Goal: Communication & Community: Answer question/provide support

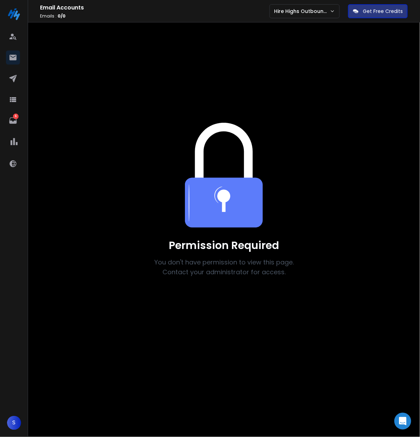
click at [19, 10] on img at bounding box center [14, 14] width 14 height 14
click at [313, 11] on p "Hire Highs Outbound Engine" at bounding box center [302, 11] width 56 height 7
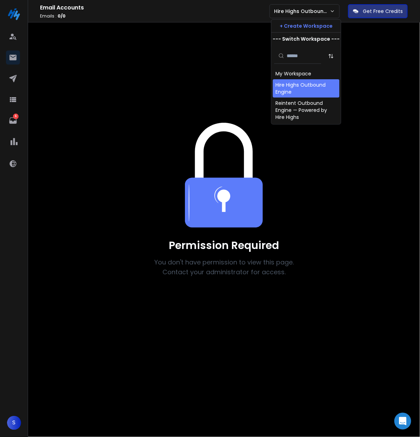
click at [295, 83] on div "Hire Highs Outbound Engine" at bounding box center [306, 88] width 61 height 14
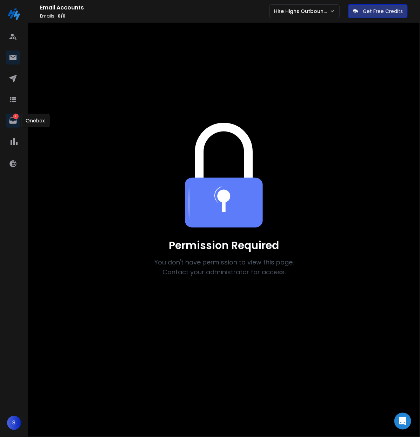
click at [13, 117] on p "7" at bounding box center [16, 117] width 6 height 6
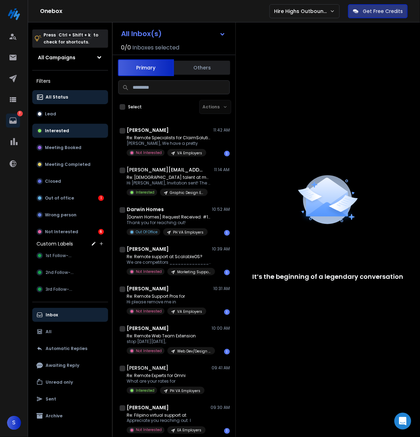
click at [70, 130] on button "Interested" at bounding box center [70, 131] width 76 height 14
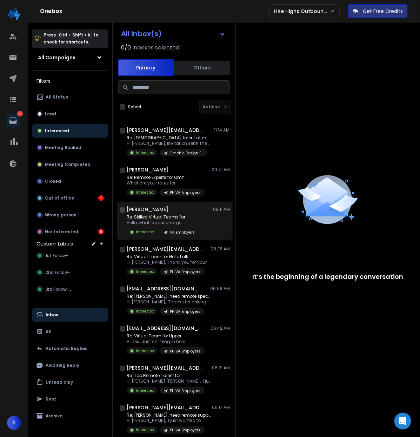
click at [177, 214] on p "Re: Skilled Virtual Teams for" at bounding box center [163, 217] width 72 height 6
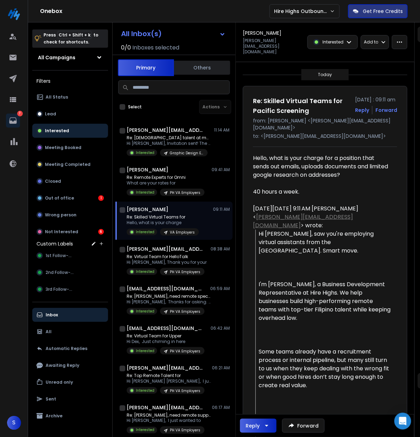
click at [265, 425] on icon "button" at bounding box center [266, 425] width 8 height 8
click at [266, 405] on p "Reply All" at bounding box center [261, 407] width 20 height 7
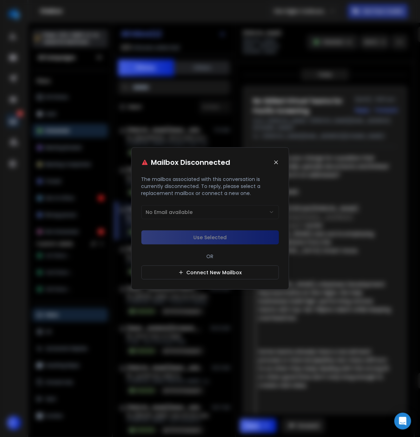
click at [276, 161] on icon at bounding box center [276, 163] width 6 height 6
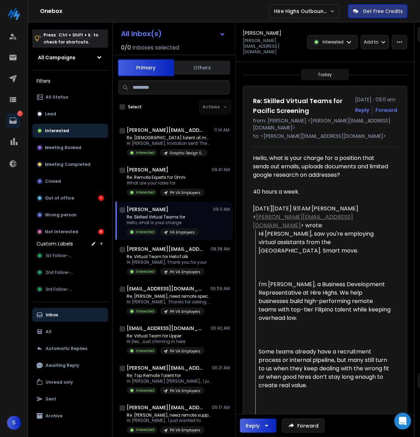
scroll to position [6, 0]
click at [12, 80] on icon at bounding box center [13, 78] width 8 height 8
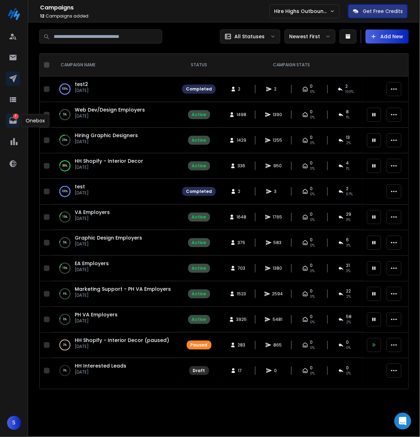
click at [16, 115] on p "7" at bounding box center [16, 117] width 6 height 6
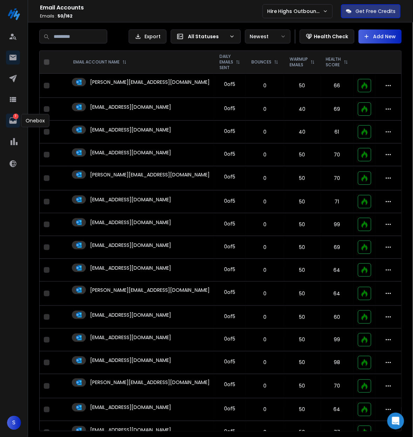
click at [9, 122] on icon at bounding box center [12, 120] width 7 height 6
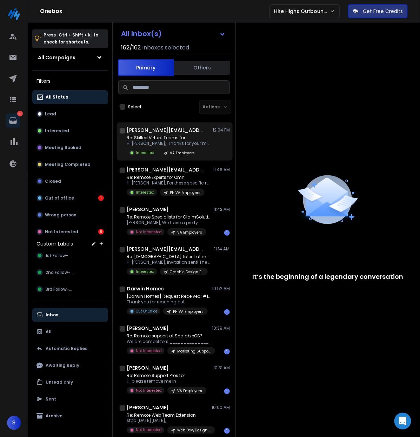
click at [165, 137] on p "Re: Skilled Virtual Teams for" at bounding box center [169, 138] width 84 height 6
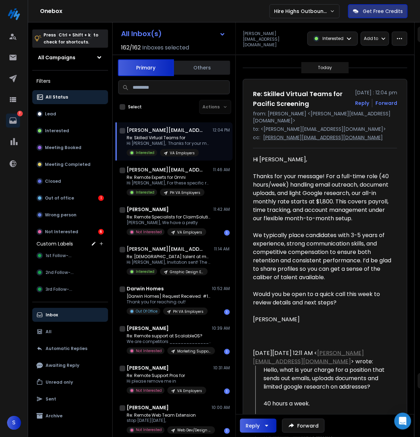
click at [266, 426] on icon "button" at bounding box center [267, 426] width 4 height 2
click at [272, 409] on p "Reply All" at bounding box center [257, 408] width 32 height 10
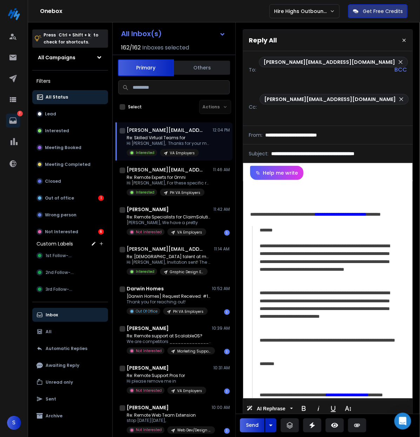
click at [401, 41] on icon at bounding box center [404, 41] width 6 height 6
